Goal: Navigation & Orientation: Go to known website

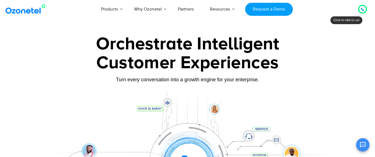
click at [25, 9] on img at bounding box center [26, 9] width 45 height 10
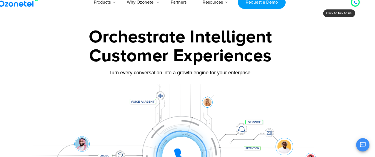
scroll to position [0, 12]
